Goal: Find specific page/section: Find specific page/section

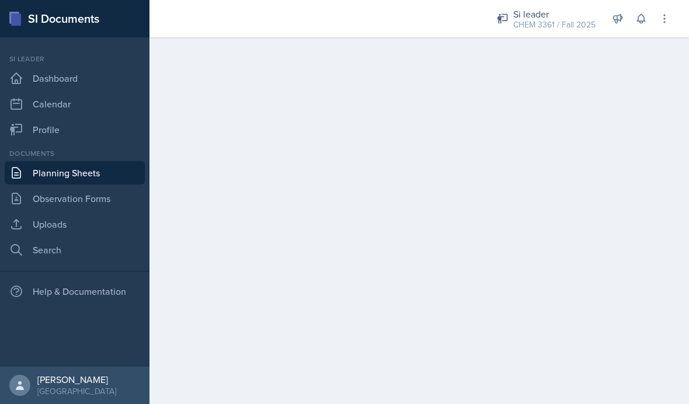
click at [566, 33] on div "Si leader CHEM 3361 / Fall 2025" at bounding box center [546, 19] width 113 height 31
click at [674, 106] on main at bounding box center [419, 220] width 540 height 367
click at [114, 201] on link "Observation Forms" at bounding box center [75, 198] width 140 height 23
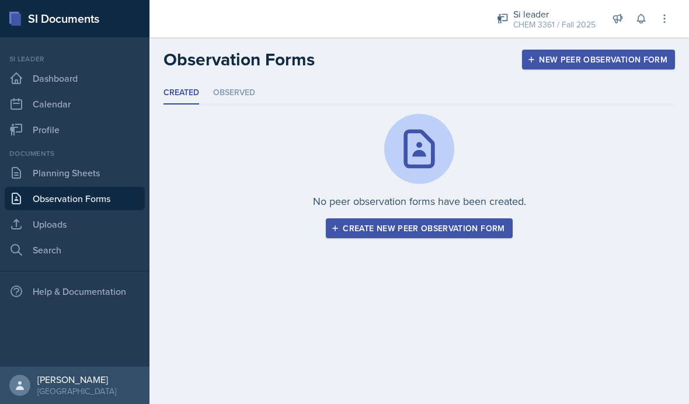
click at [92, 224] on link "Uploads" at bounding box center [75, 224] width 140 height 23
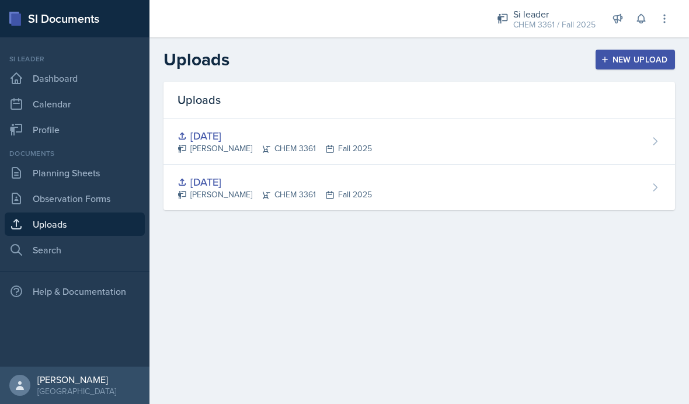
click at [92, 251] on link "Search" at bounding box center [75, 249] width 140 height 23
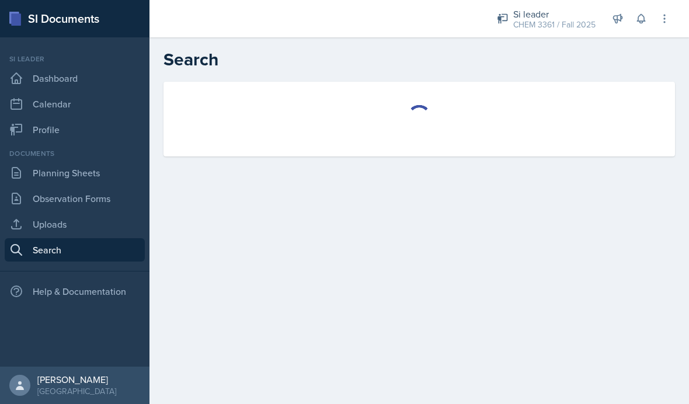
select select "all"
select select "1"
